Goal: Task Accomplishment & Management: Complete application form

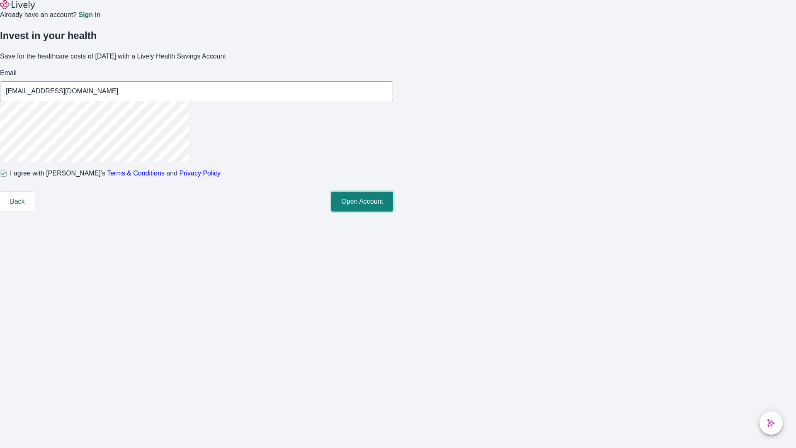
click at [393, 211] on button "Open Account" at bounding box center [362, 201] width 62 height 20
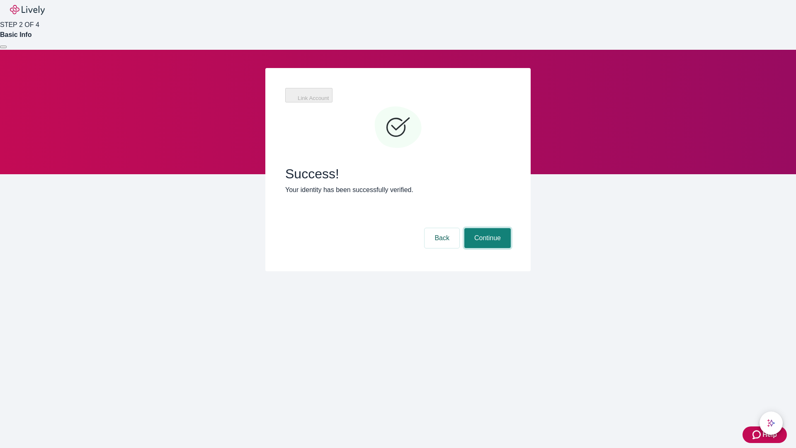
click at [486, 228] on button "Continue" at bounding box center [487, 238] width 46 height 20
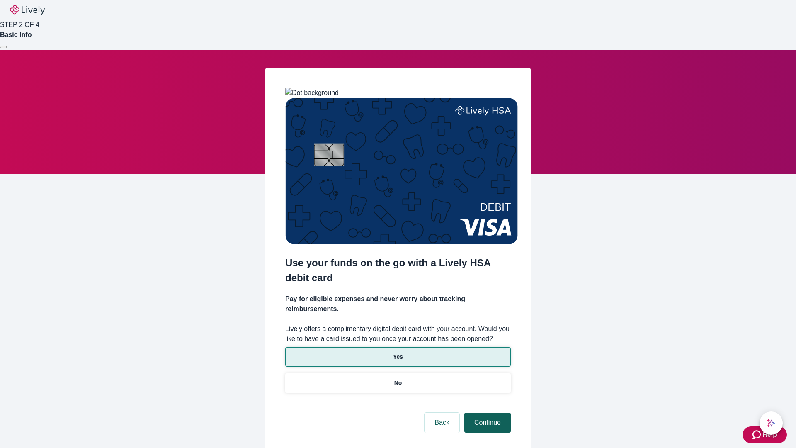
click at [397, 378] on p "No" at bounding box center [398, 382] width 8 height 9
click at [486, 412] on button "Continue" at bounding box center [487, 422] width 46 height 20
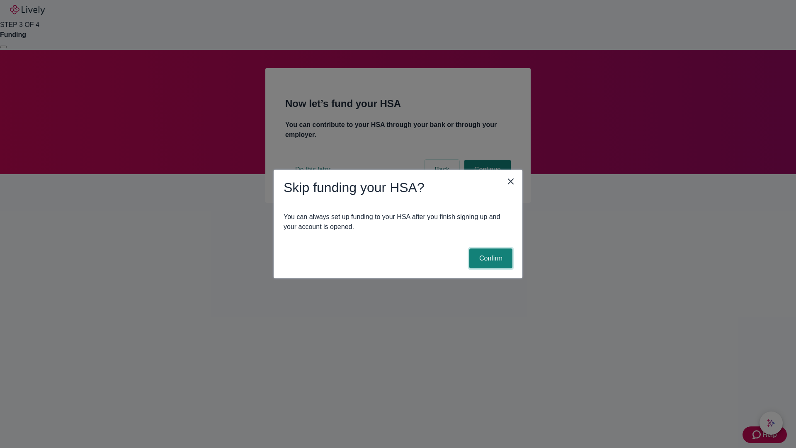
click at [489, 258] on button "Confirm" at bounding box center [490, 258] width 43 height 20
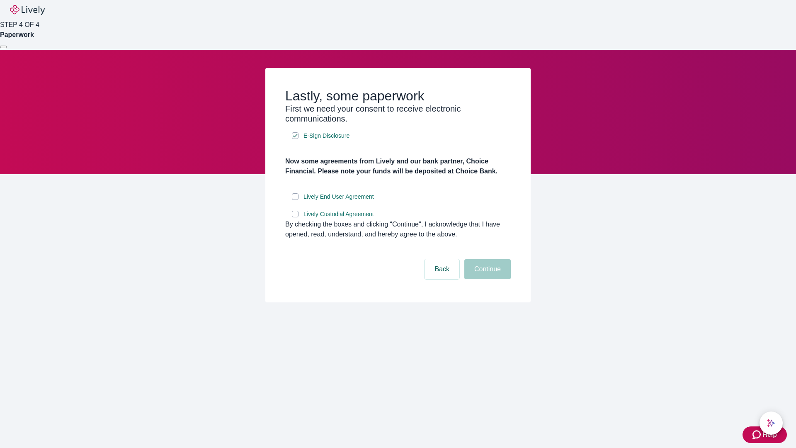
click at [295, 200] on input "Lively End User Agreement" at bounding box center [295, 196] width 7 height 7
checkbox input "true"
click at [295, 217] on input "Lively Custodial Agreement" at bounding box center [295, 214] width 7 height 7
checkbox input "true"
click at [486, 279] on button "Continue" at bounding box center [487, 269] width 46 height 20
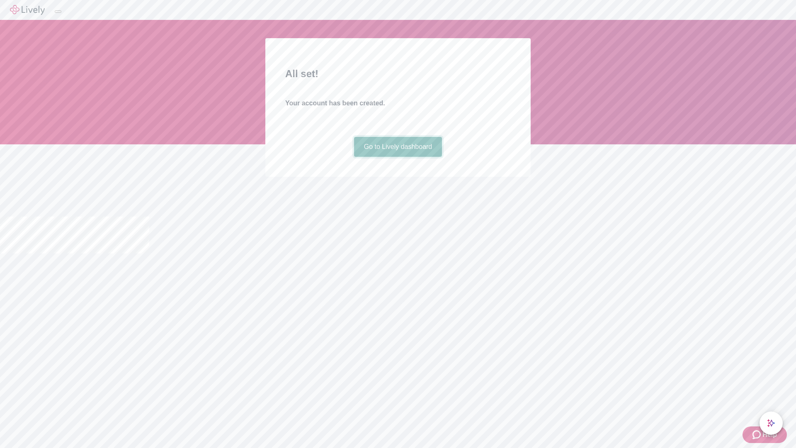
click at [397, 157] on link "Go to Lively dashboard" at bounding box center [398, 147] width 88 height 20
